Goal: Task Accomplishment & Management: Use online tool/utility

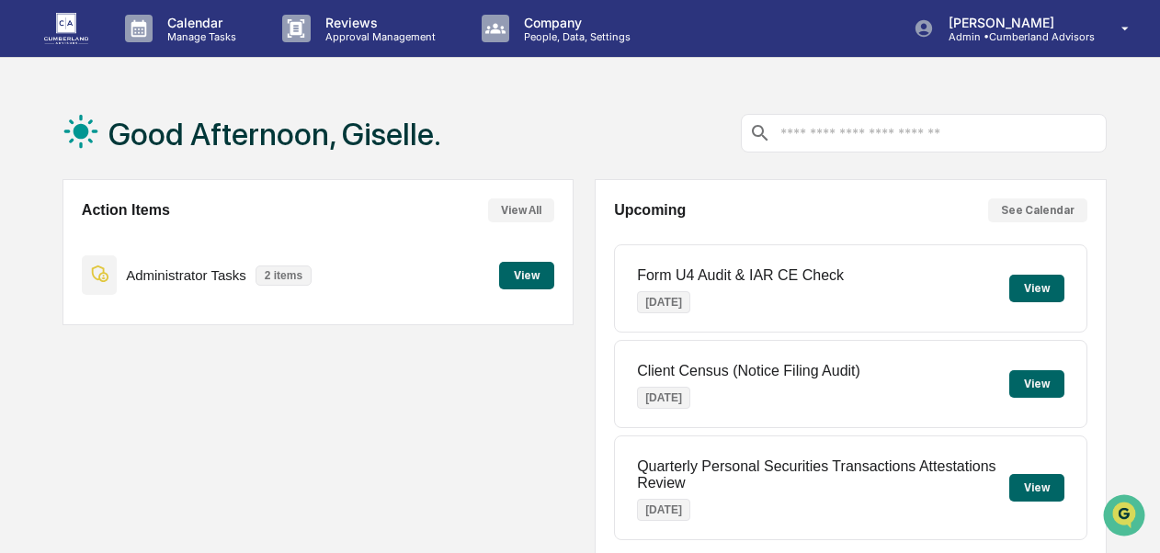
click at [528, 274] on button "View" at bounding box center [526, 276] width 55 height 28
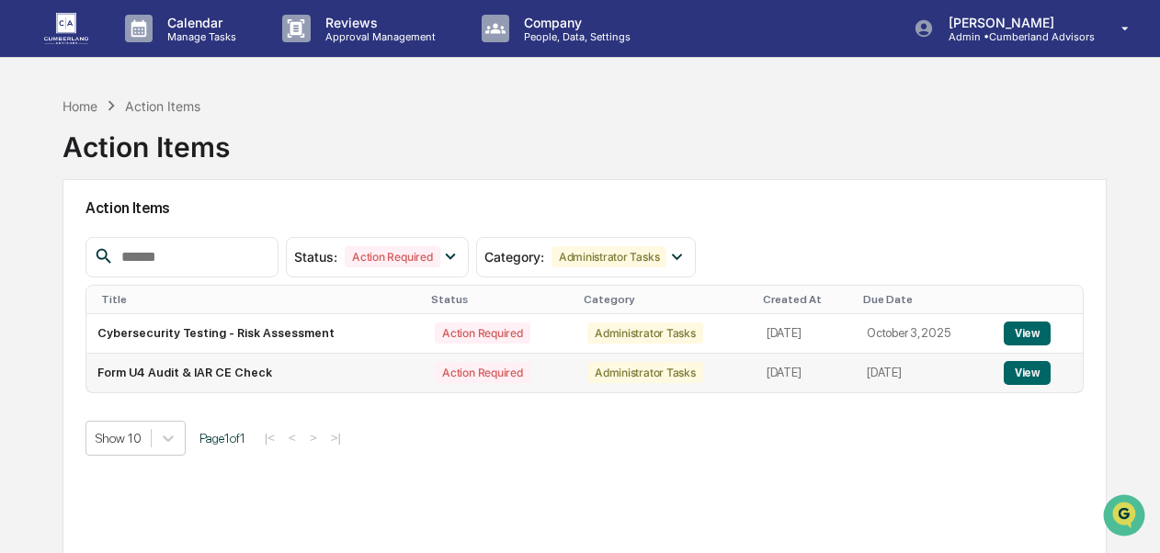
click at [1018, 373] on button "View" at bounding box center [1027, 373] width 47 height 24
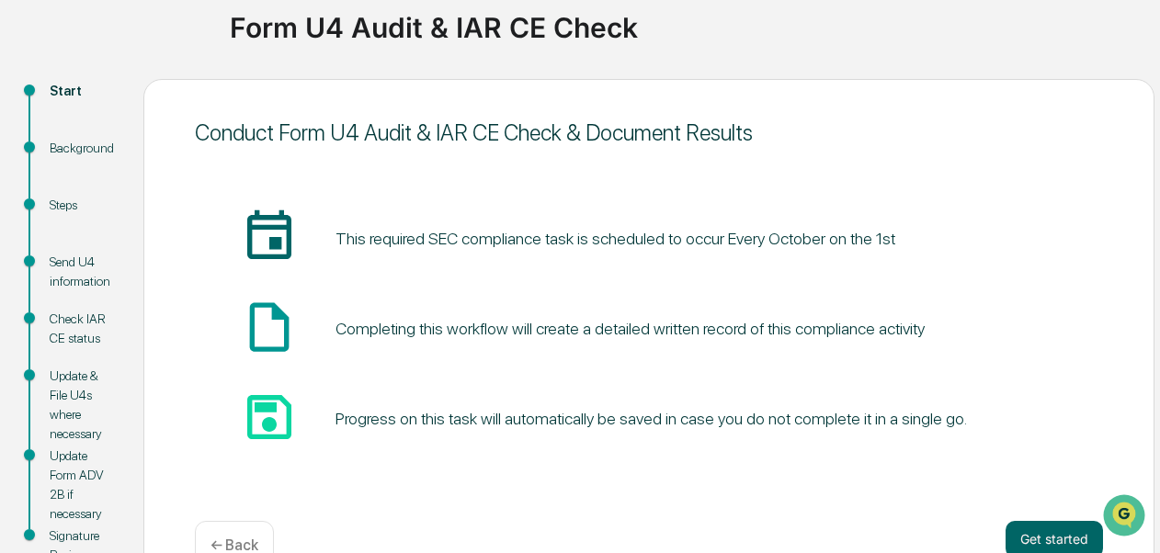
scroll to position [188, 0]
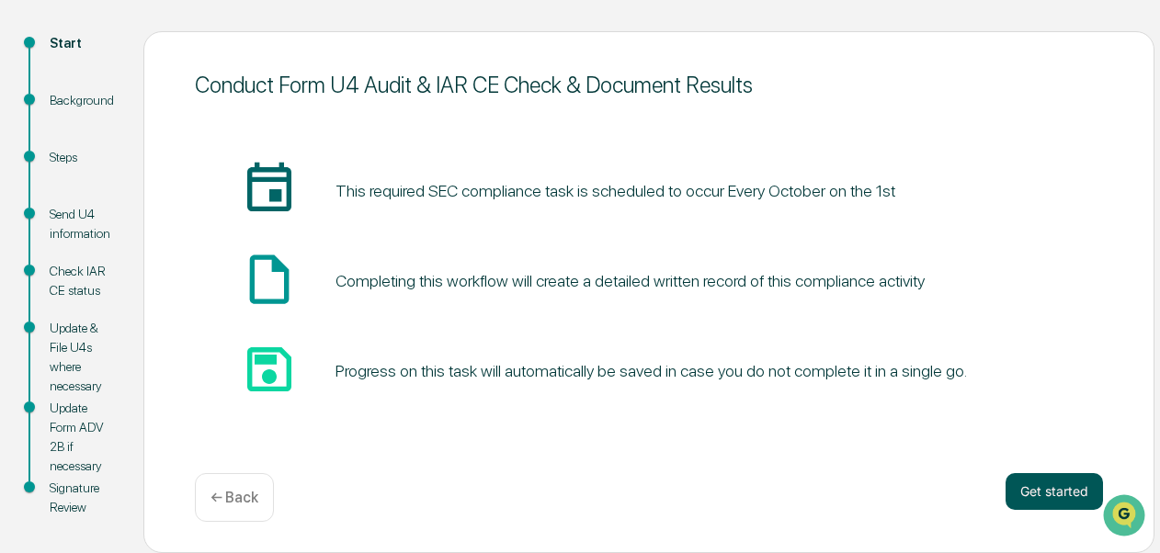
click at [1054, 491] on button "Get started" at bounding box center [1054, 491] width 97 height 37
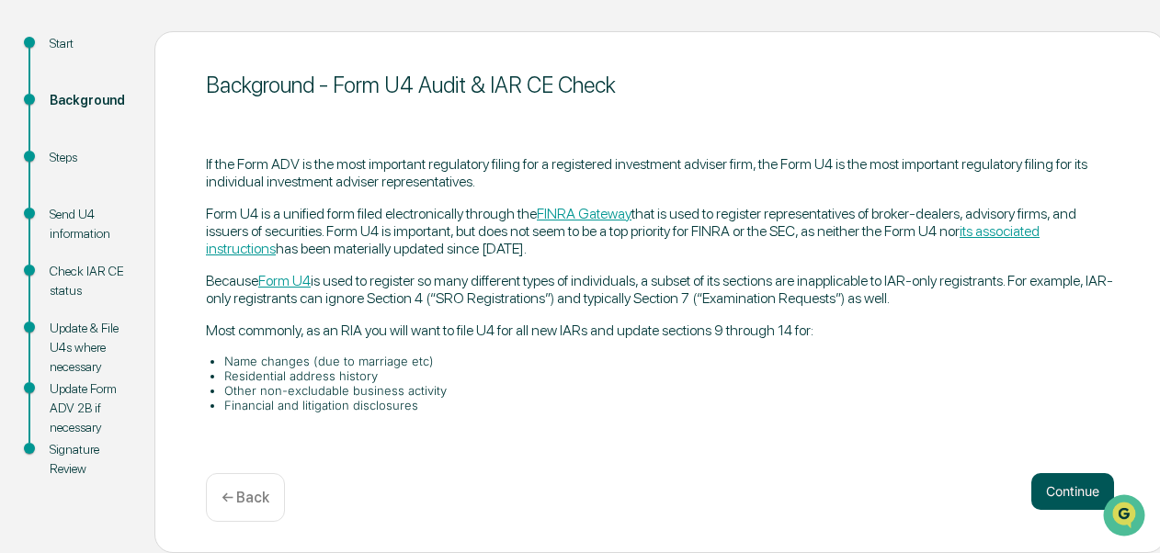
click at [1057, 484] on button "Continue" at bounding box center [1073, 491] width 83 height 37
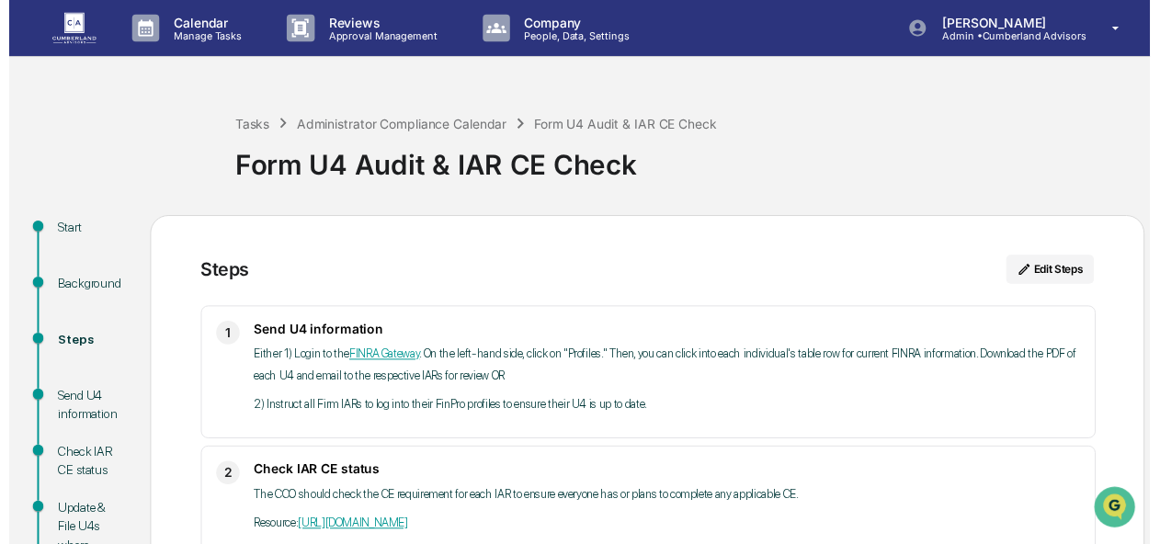
scroll to position [333, 0]
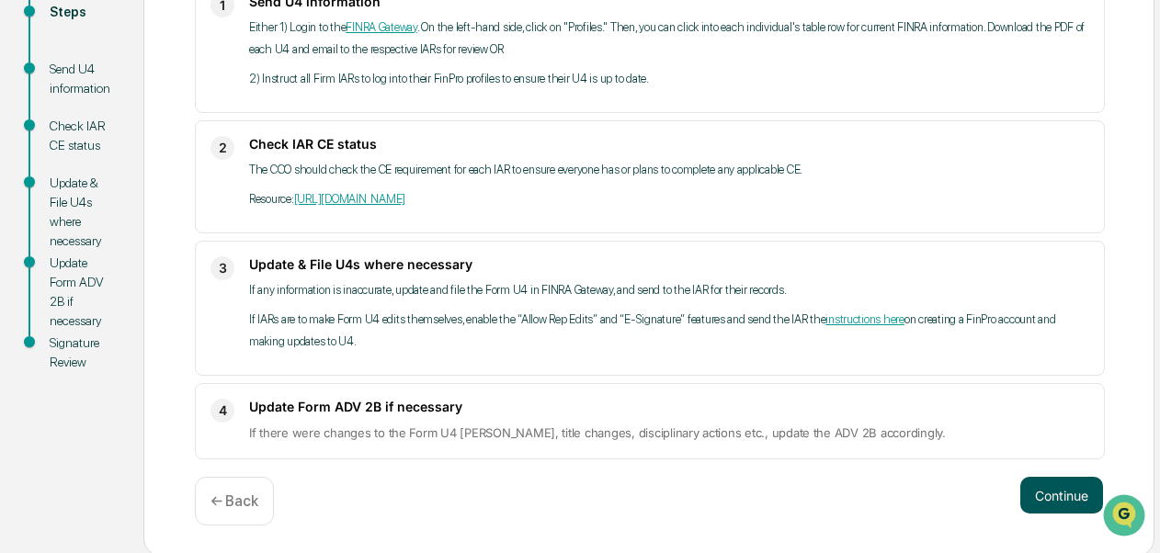
click at [1043, 505] on button "Continue" at bounding box center [1061, 495] width 83 height 37
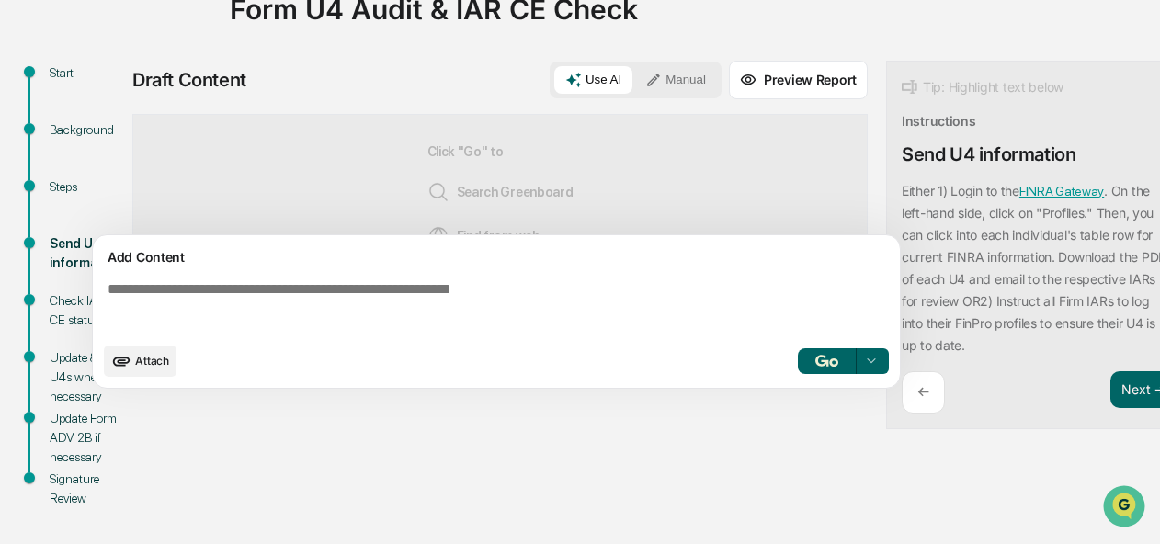
scroll to position [197, 0]
click at [438, 456] on div "Start Background Steps Send U4 information Check IAR CE status Update & File U4…" at bounding box center [580, 303] width 1142 height 484
click at [866, 347] on div at bounding box center [871, 361] width 29 height 29
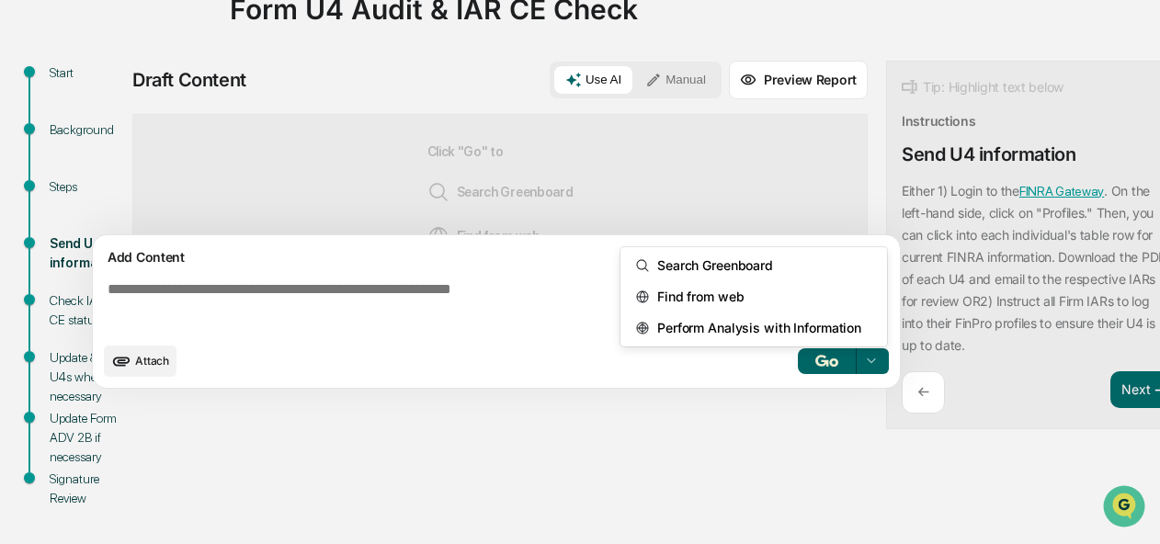
click at [815, 435] on div "Start Background Steps Send U4 information Check IAR CE status Update & File U4…" at bounding box center [580, 303] width 1142 height 484
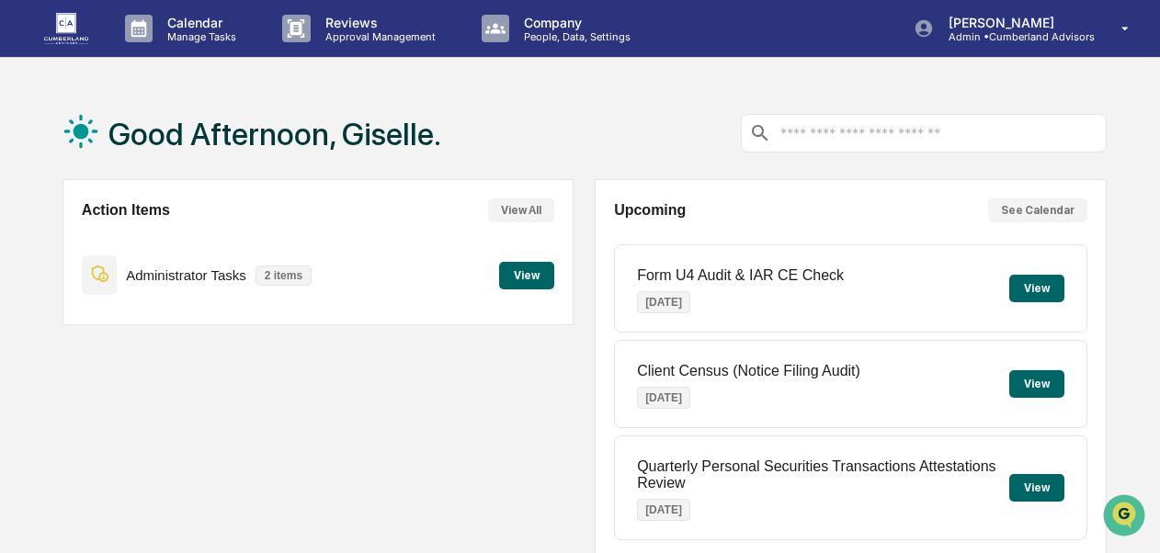
click at [530, 277] on button "View" at bounding box center [526, 276] width 55 height 28
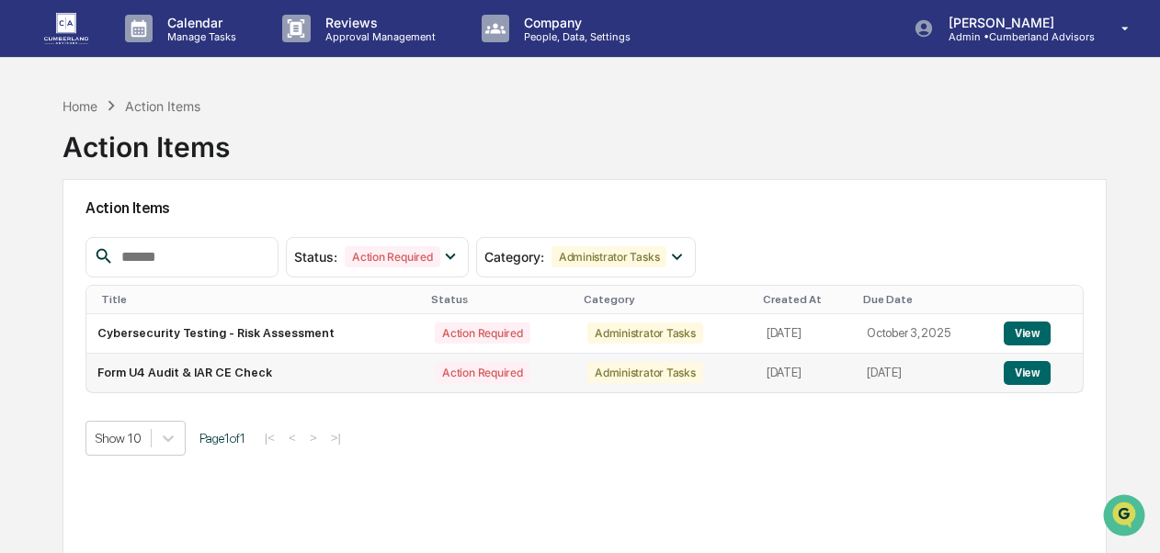
click at [1032, 375] on button "View" at bounding box center [1027, 373] width 47 height 24
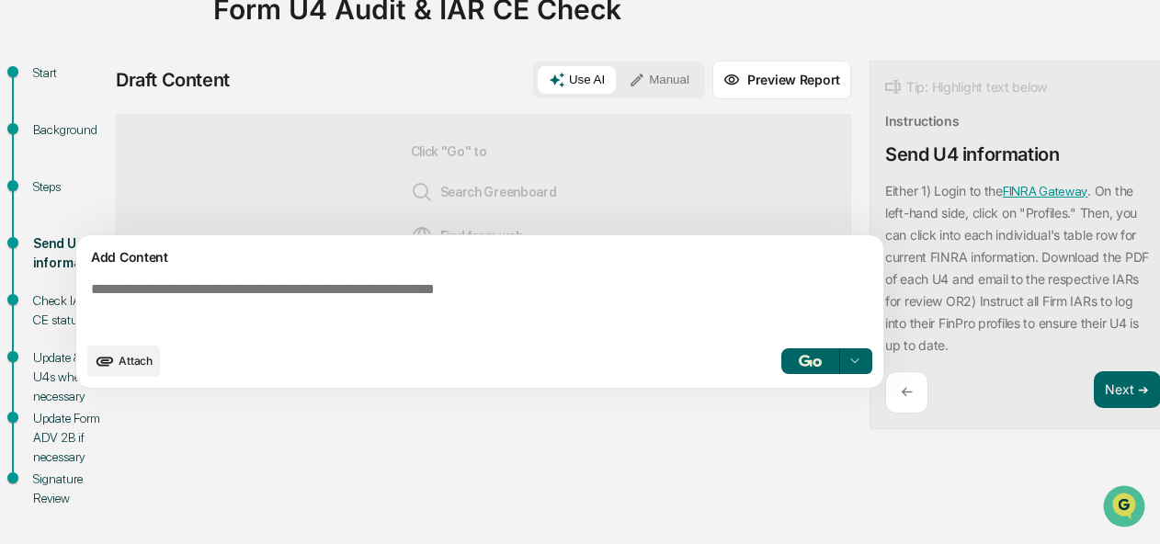
scroll to position [197, 26]
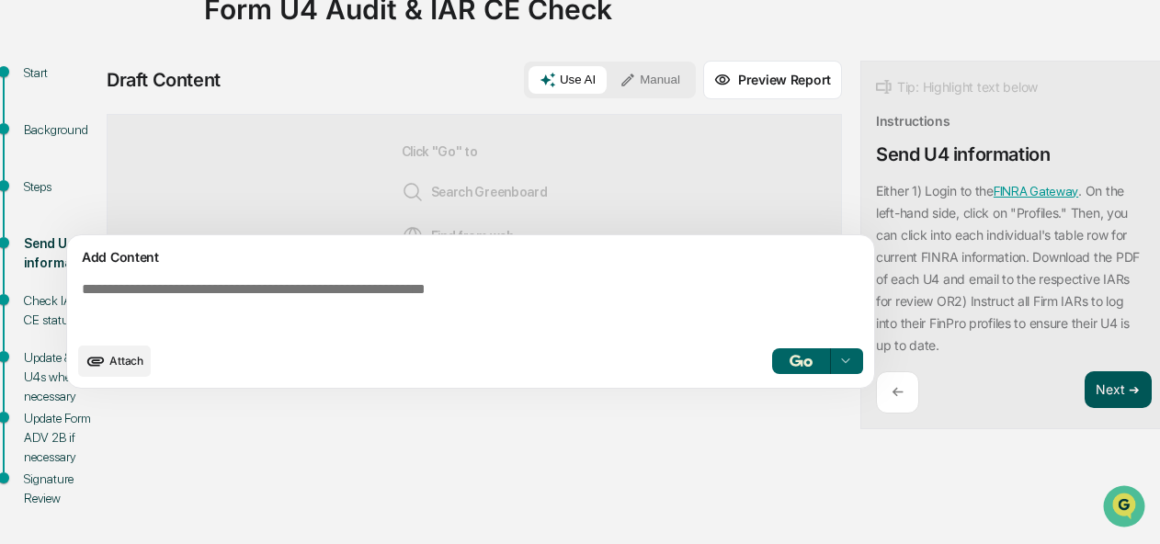
click at [1107, 371] on button "Next ➔" at bounding box center [1118, 390] width 67 height 38
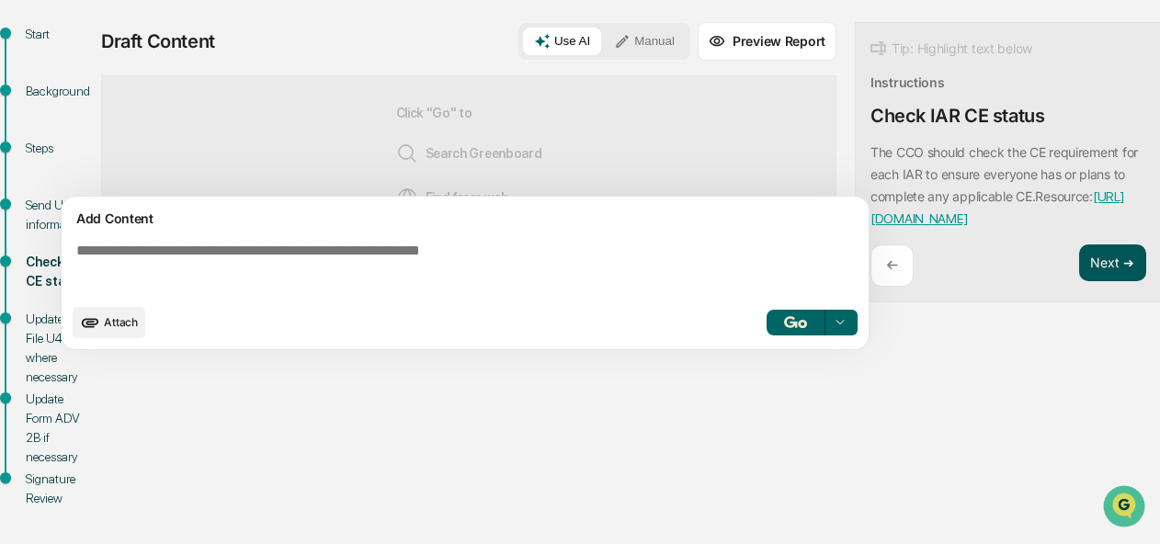
click at [1118, 249] on button "Next ➔" at bounding box center [1112, 264] width 67 height 38
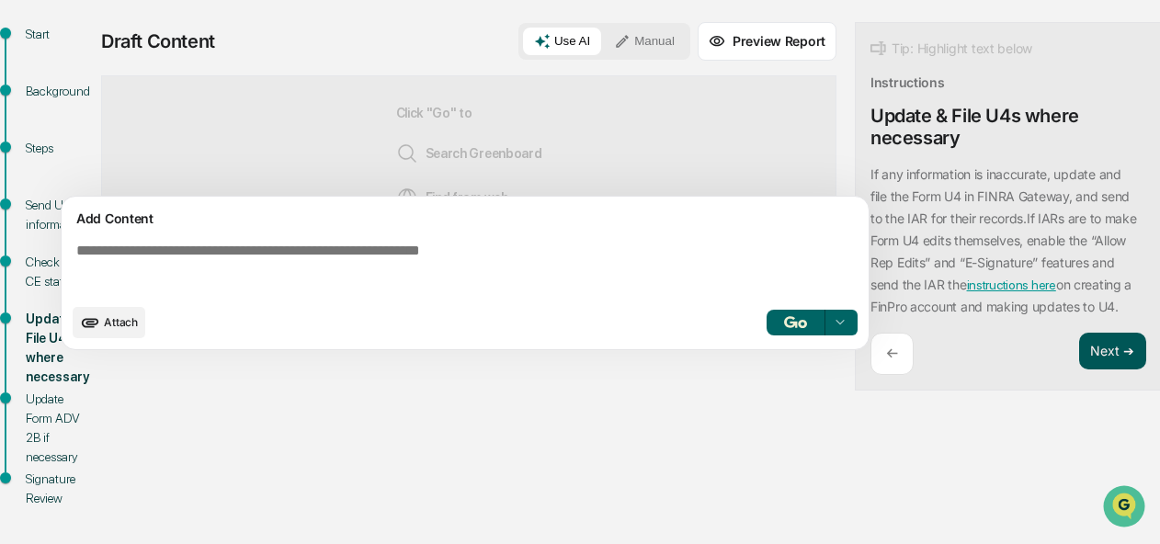
click at [1105, 348] on button "Next ➔" at bounding box center [1112, 352] width 67 height 38
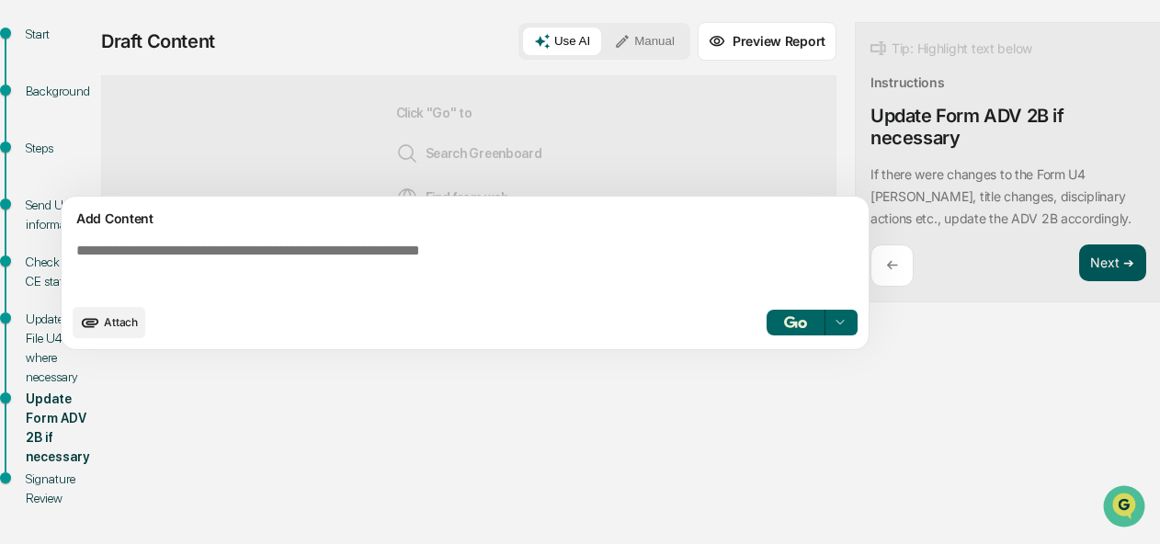
click at [1125, 257] on button "Next ➔" at bounding box center [1112, 264] width 67 height 38
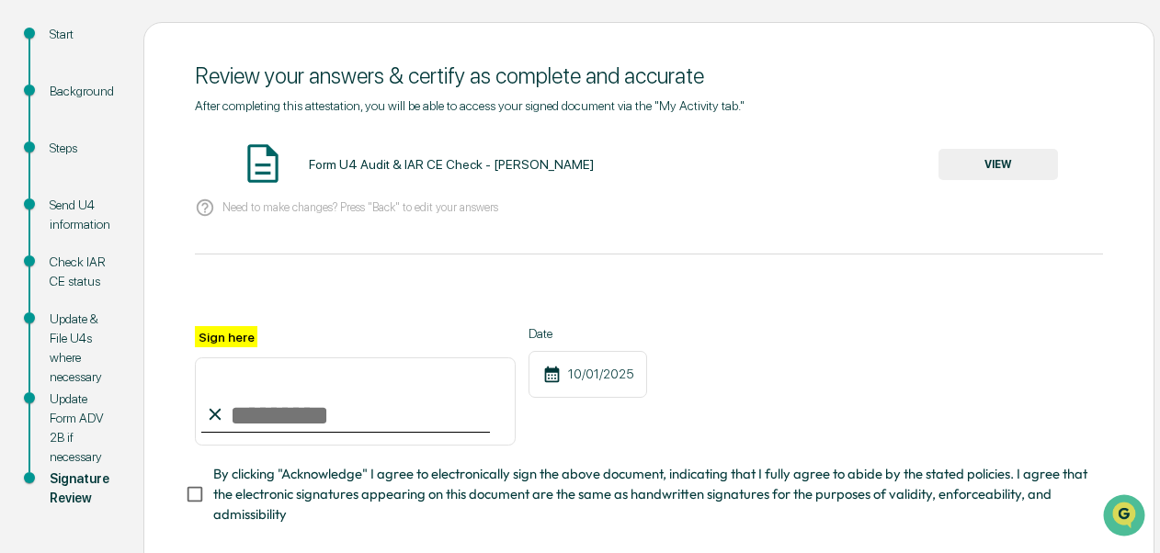
scroll to position [302, 0]
